Goal: Feedback & Contribution: Leave review/rating

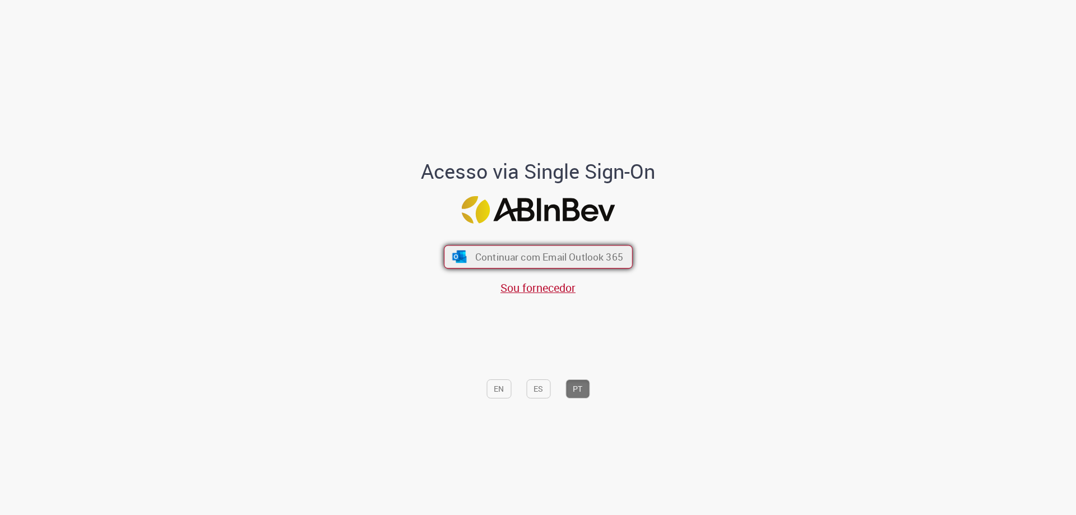
click at [477, 250] on span "Continuar com Email Outlook 365" at bounding box center [548, 256] width 148 height 13
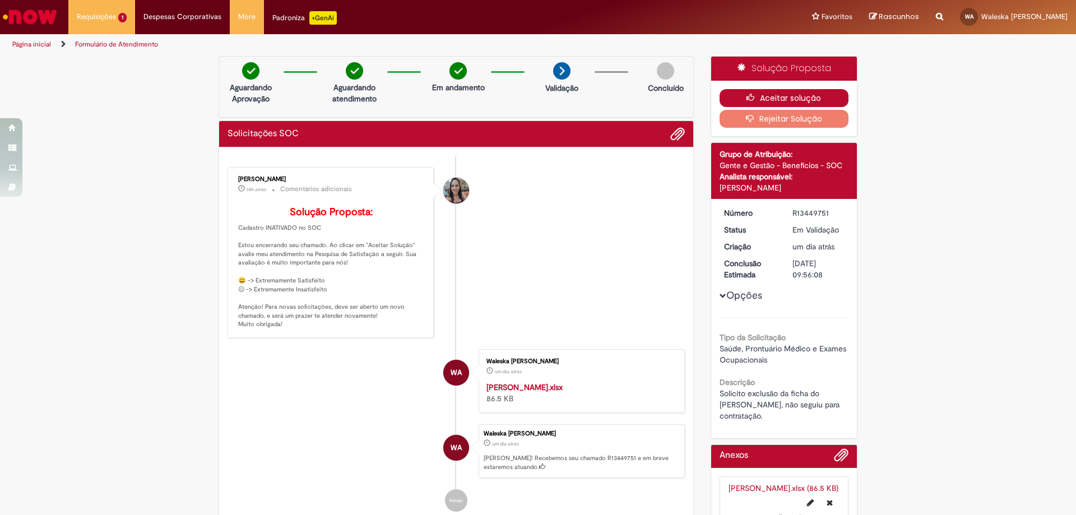
click at [780, 95] on button "Aceitar solução" at bounding box center [783, 98] width 129 height 18
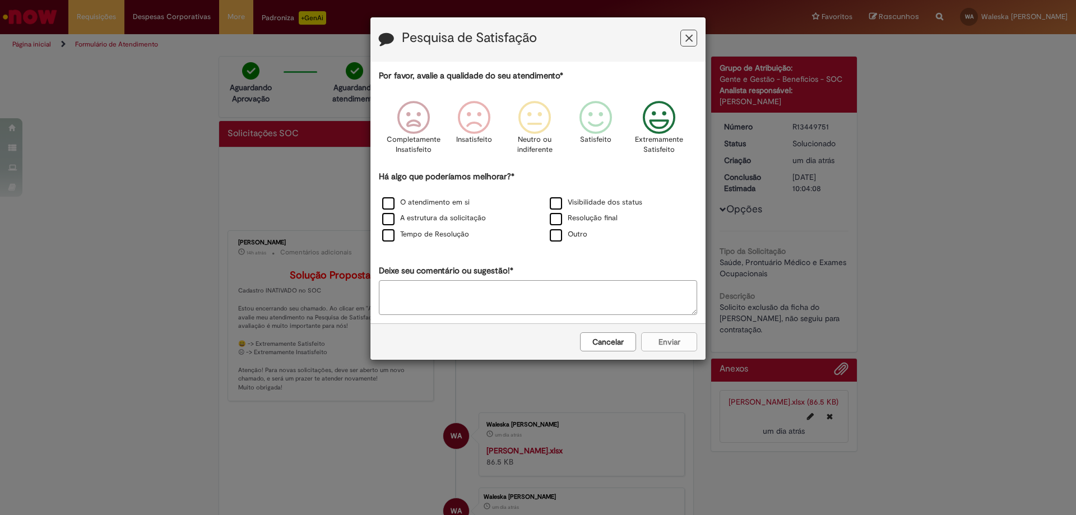
click at [669, 117] on icon "Feedback" at bounding box center [659, 118] width 42 height 34
click at [390, 201] on label "O atendimento em si" at bounding box center [425, 202] width 87 height 11
click at [385, 233] on label "Tempo de Resolução" at bounding box center [425, 234] width 87 height 11
click at [671, 334] on button "Enviar" at bounding box center [669, 341] width 56 height 19
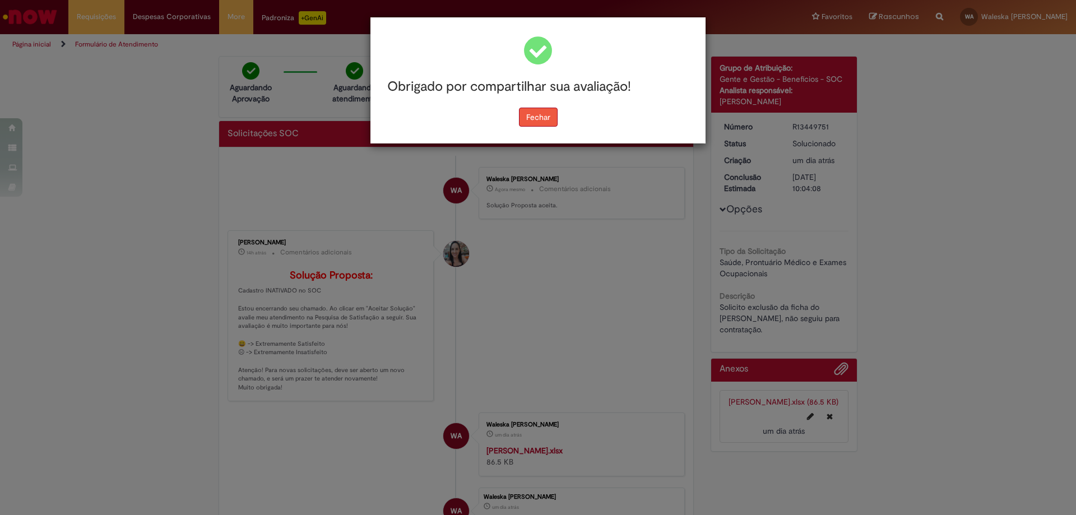
click at [544, 121] on button "Fechar" at bounding box center [538, 117] width 39 height 19
